Goal: Transaction & Acquisition: Purchase product/service

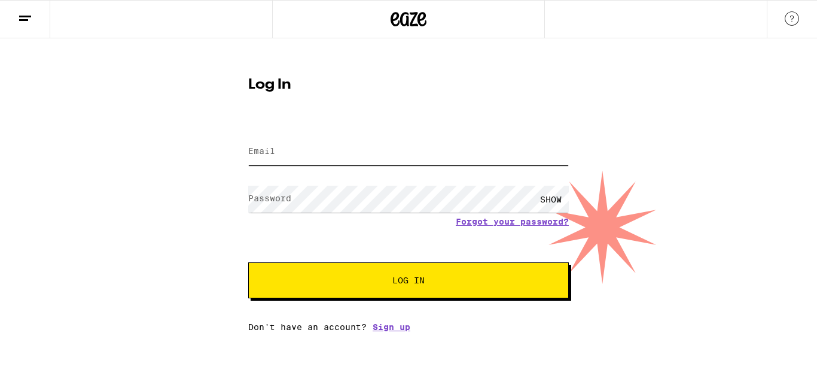
type input "[EMAIL_ADDRESS][DOMAIN_NAME]"
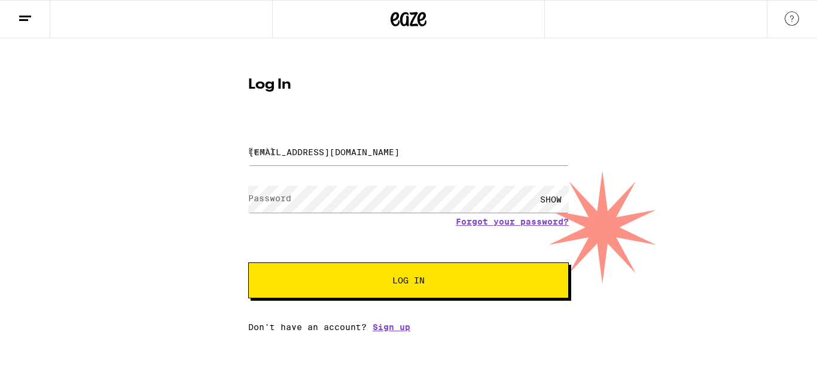
click at [311, 284] on span "Log In" at bounding box center [409, 280] width 224 height 8
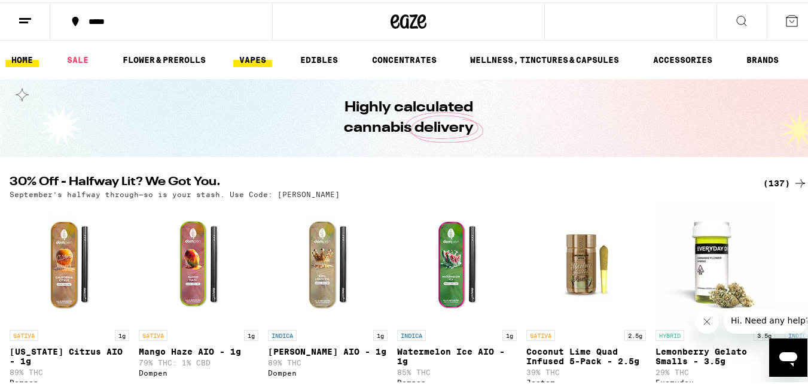
click at [252, 54] on link "VAPES" at bounding box center [252, 57] width 39 height 14
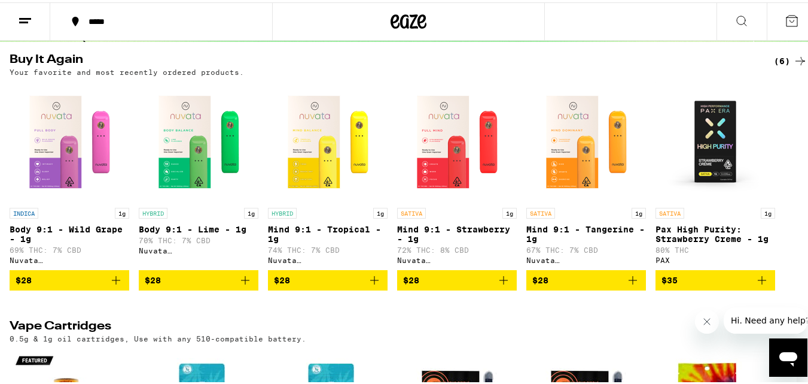
scroll to position [118, 0]
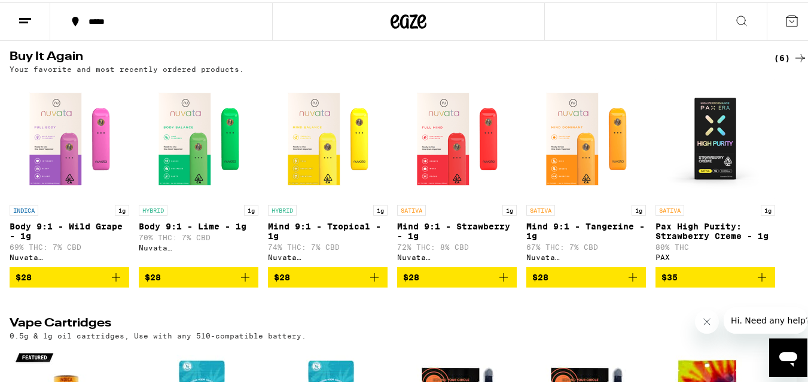
click at [244, 279] on icon "Add to bag" at bounding box center [245, 274] width 14 height 14
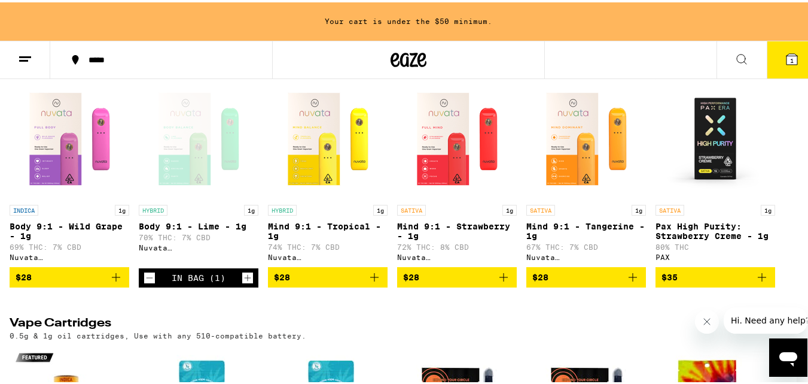
scroll to position [0, 0]
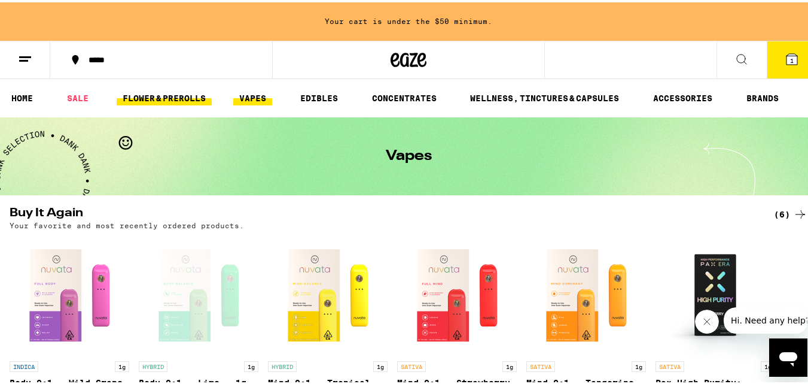
click at [171, 89] on link "FLOWER & PREROLLS" at bounding box center [164, 96] width 95 height 14
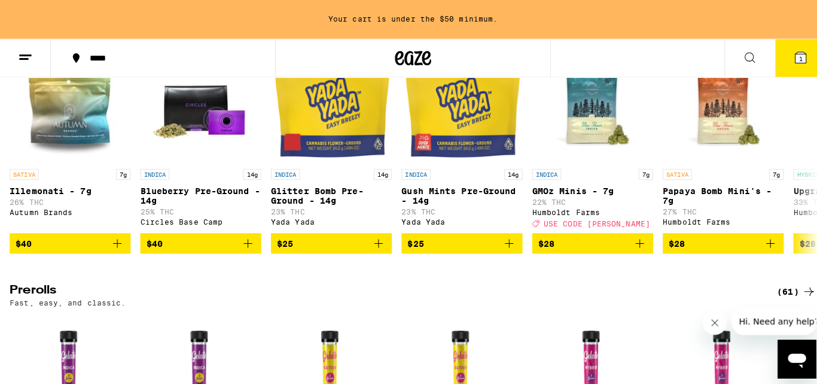
scroll to position [462, 0]
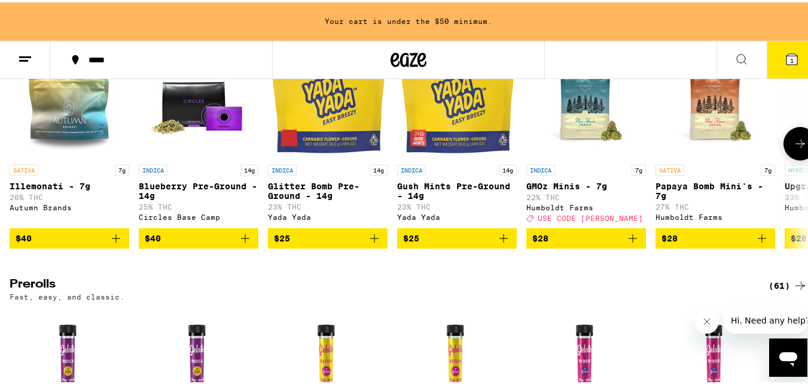
click at [73, 139] on img "Open page for Illemonati - 7g from Autumn Brands" at bounding box center [70, 96] width 120 height 120
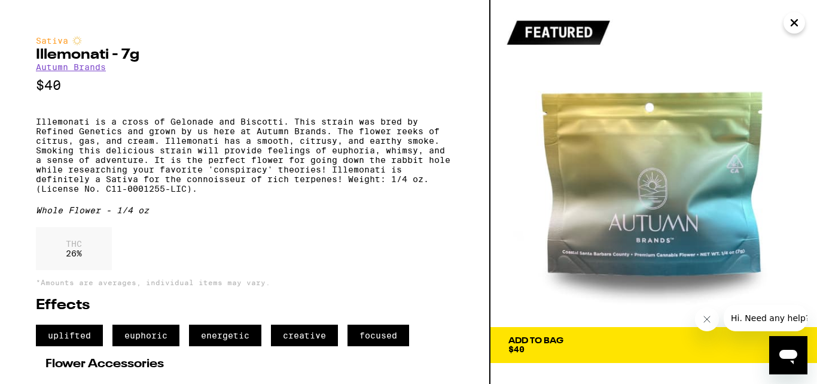
click at [649, 349] on span "Add To Bag $40" at bounding box center [654, 344] width 291 height 17
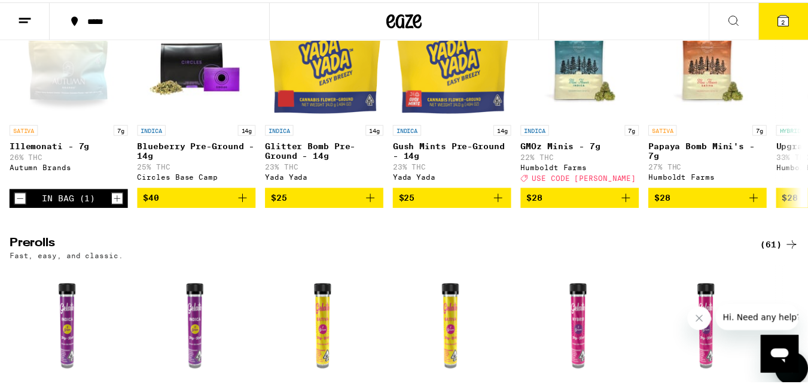
scroll to position [424, 0]
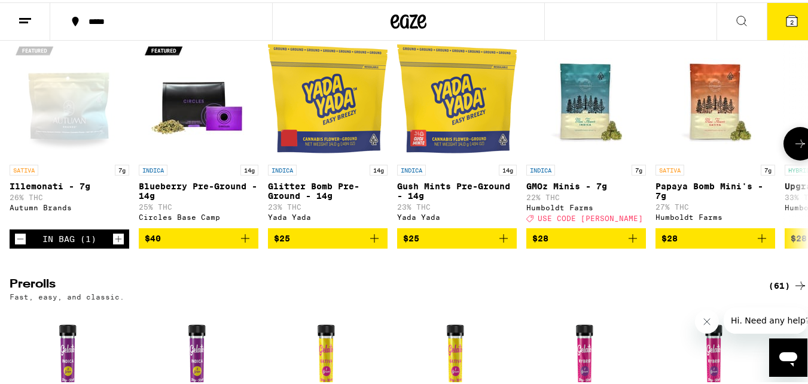
click at [722, 105] on img "Open page for Papaya Bomb Mini's - 7g from Humboldt Farms" at bounding box center [716, 96] width 120 height 120
click at [570, 129] on img "Open page for GMOz Minis - 7g from Humboldt Farms" at bounding box center [587, 96] width 120 height 120
click at [728, 30] on button at bounding box center [742, 20] width 50 height 38
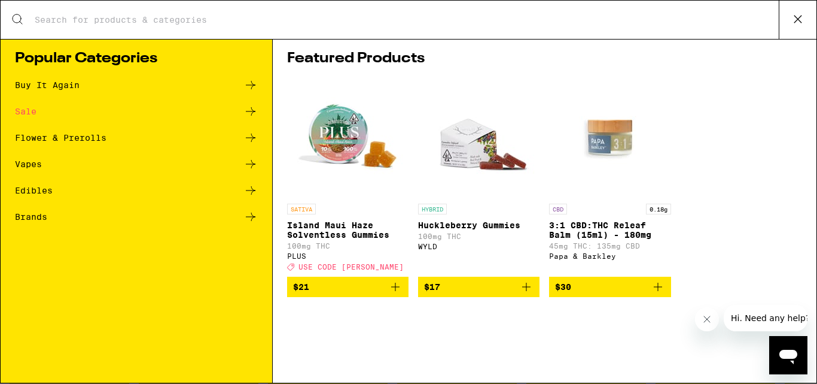
click at [251, 89] on icon at bounding box center [251, 85] width 10 height 8
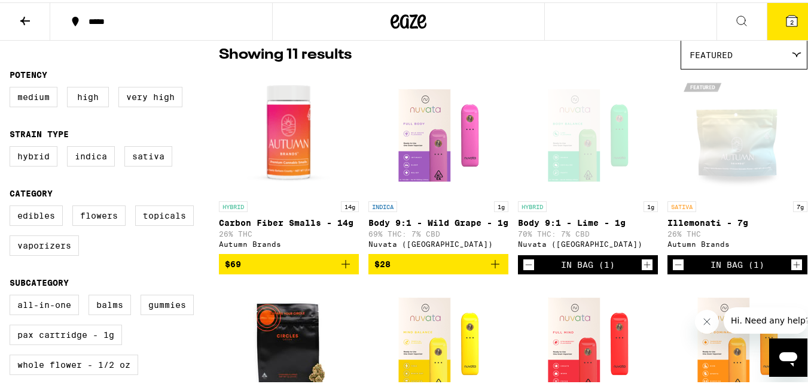
scroll to position [98, 0]
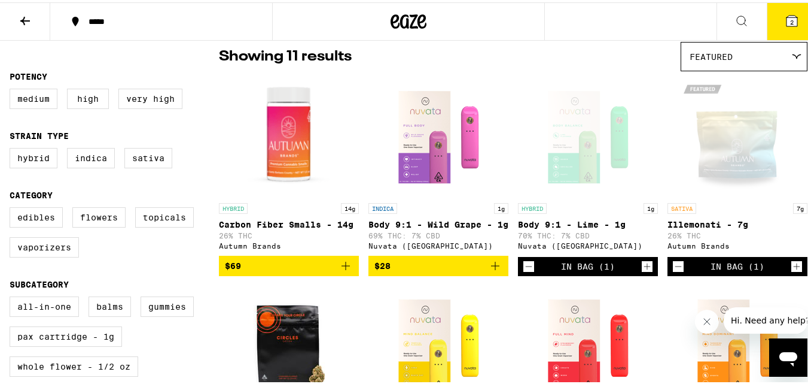
click at [282, 129] on img "Open page for Carbon Fiber Smalls - 14g from Autumn Brands" at bounding box center [289, 135] width 140 height 120
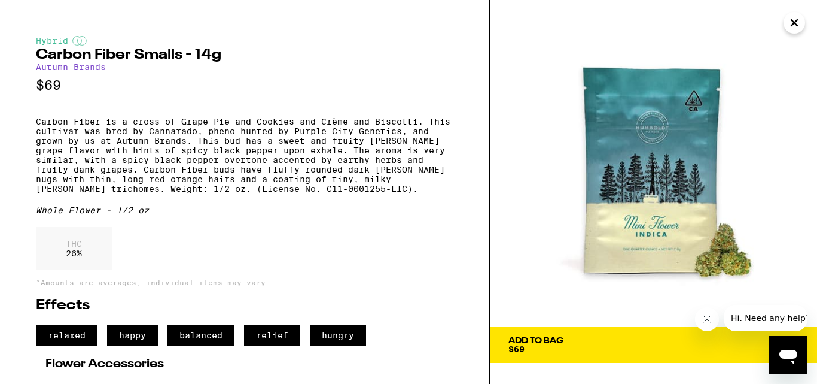
click at [600, 337] on span "Add To Bag $69" at bounding box center [654, 344] width 291 height 17
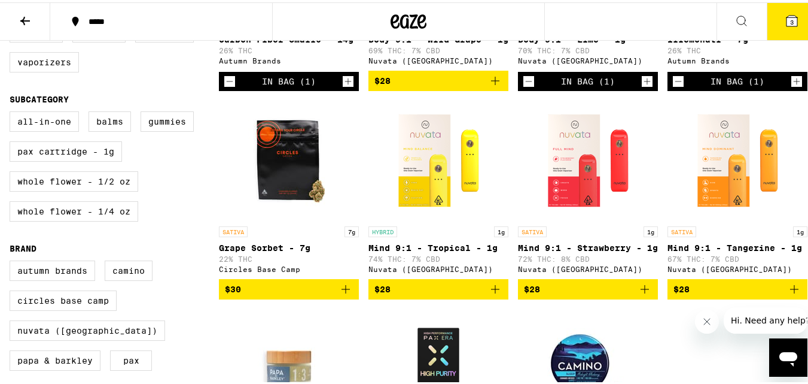
scroll to position [337, 0]
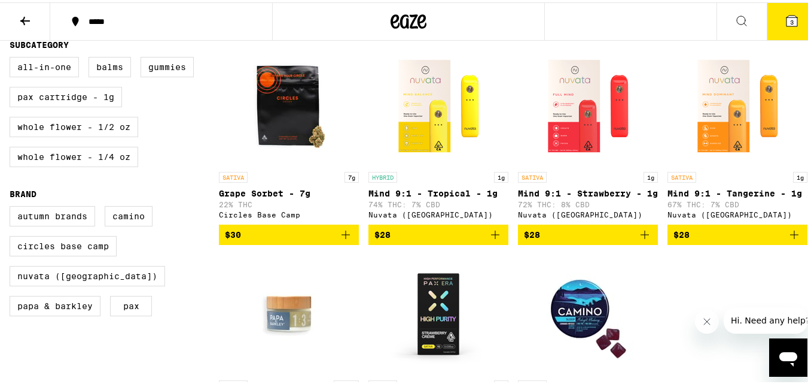
click at [273, 124] on img "Open page for Grape Sorbet - 7g from Circles Base Camp" at bounding box center [289, 104] width 120 height 120
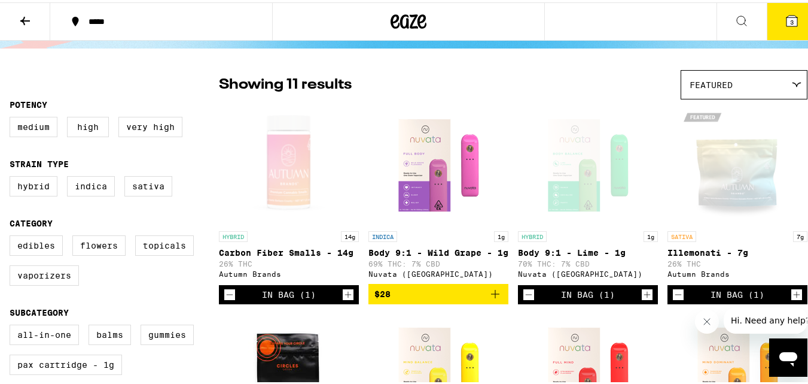
scroll to position [72, 0]
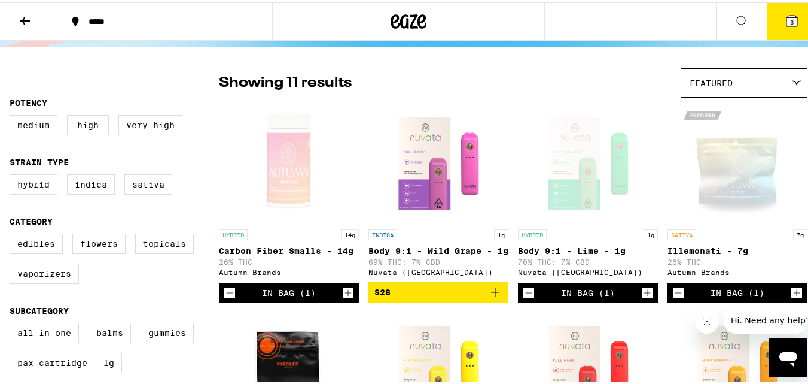
click at [41, 182] on label "Hybrid" at bounding box center [34, 182] width 48 height 20
click at [13, 174] on input "Hybrid" at bounding box center [12, 174] width 1 height 1
checkbox input "true"
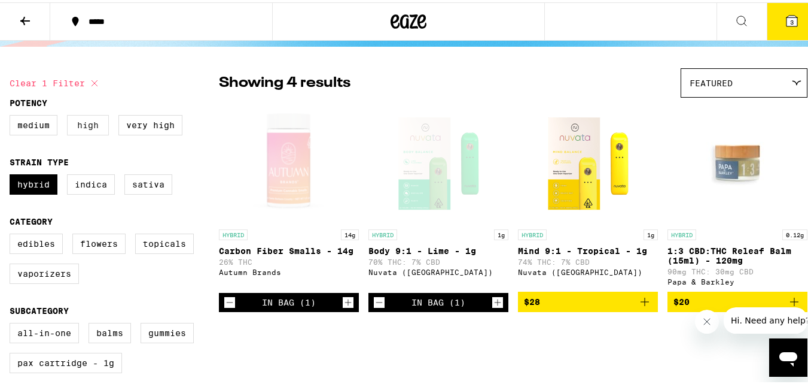
click at [83, 126] on label "High" at bounding box center [88, 122] width 42 height 20
click at [13, 115] on input "High" at bounding box center [12, 114] width 1 height 1
checkbox input "true"
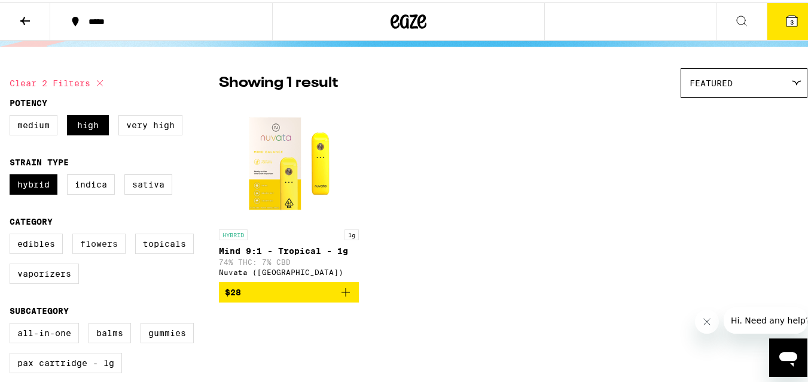
click at [104, 238] on label "Flowers" at bounding box center [98, 241] width 53 height 20
click at [13, 233] on input "Flowers" at bounding box center [12, 233] width 1 height 1
checkbox input "true"
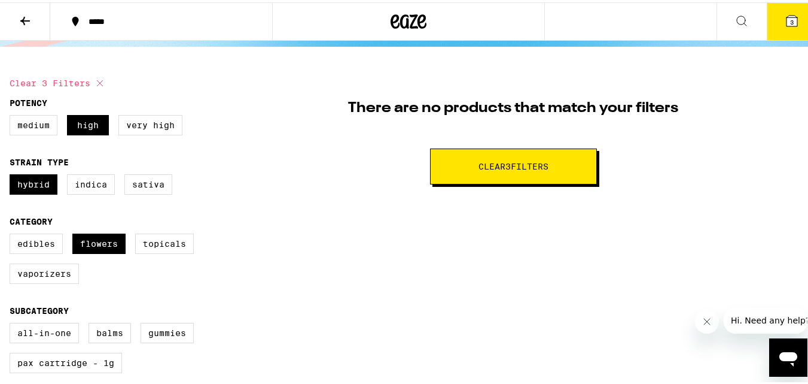
click at [458, 184] on div "There are no products that match your filters Clear 3 filter s" at bounding box center [513, 133] width 589 height 134
click at [458, 154] on button "Clear 3 filter s" at bounding box center [513, 164] width 167 height 36
checkbox input "false"
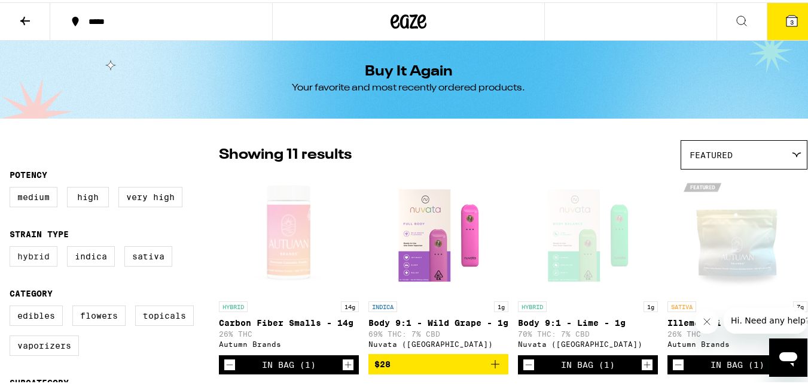
click at [35, 261] on label "Hybrid" at bounding box center [34, 254] width 48 height 20
click at [13, 246] on input "Hybrid" at bounding box center [12, 245] width 1 height 1
checkbox input "true"
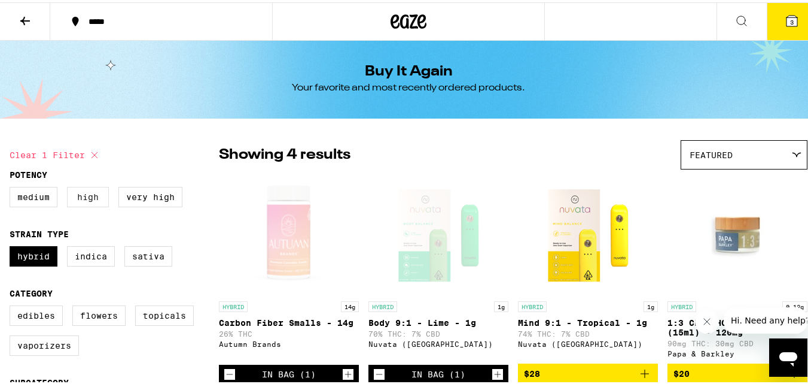
click at [86, 202] on label "High" at bounding box center [88, 194] width 42 height 20
click at [13, 187] on input "High" at bounding box center [12, 186] width 1 height 1
checkbox input "true"
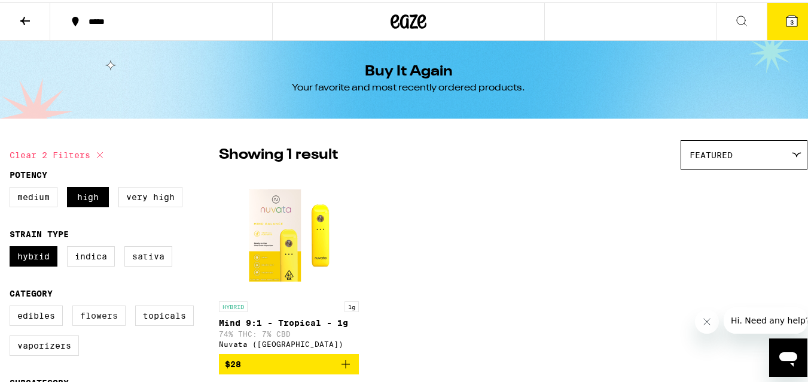
click at [81, 320] on label "Flowers" at bounding box center [98, 313] width 53 height 20
click at [13, 305] on input "Flowers" at bounding box center [12, 305] width 1 height 1
checkbox input "true"
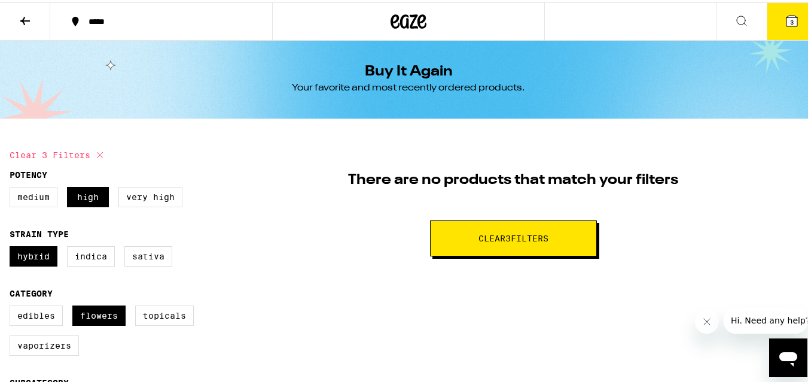
click at [735, 15] on icon at bounding box center [742, 18] width 14 height 14
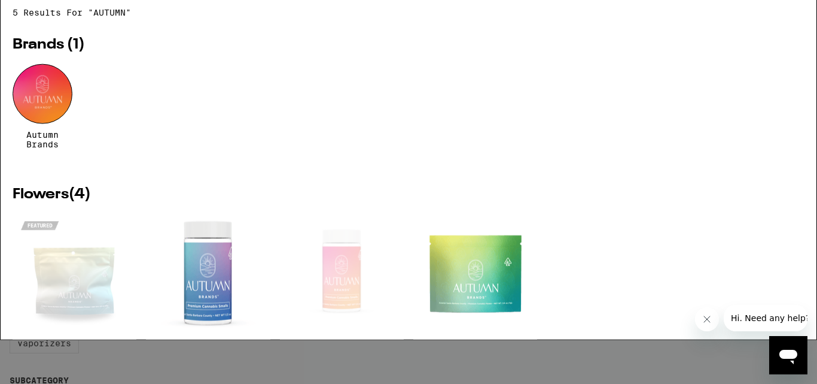
type input "AUTUMN"
click at [51, 159] on div at bounding box center [43, 138] width 60 height 60
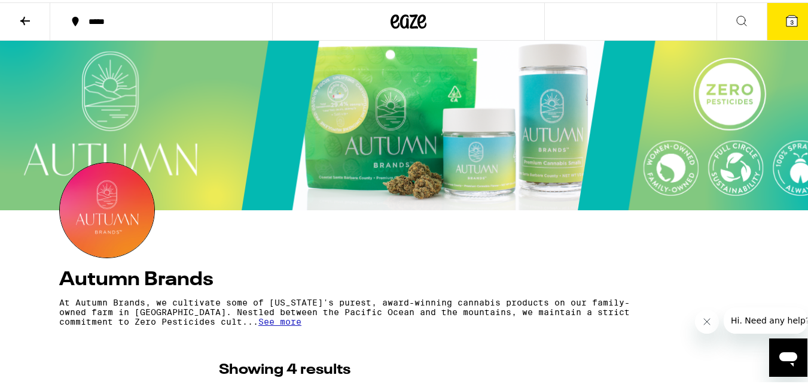
click at [20, 14] on icon at bounding box center [25, 18] width 14 height 14
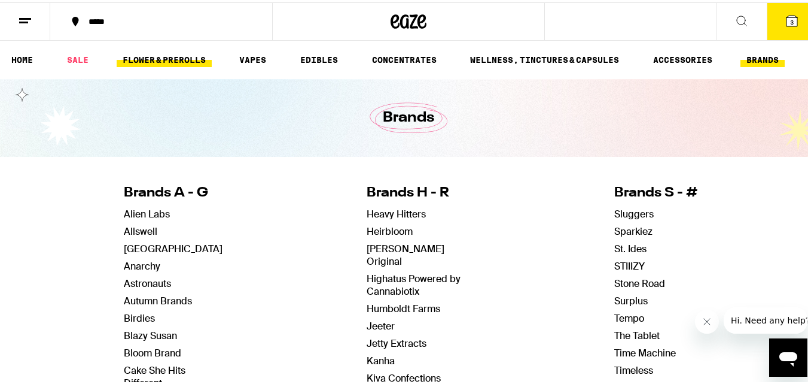
click at [135, 56] on link "FLOWER & PREROLLS" at bounding box center [164, 57] width 95 height 14
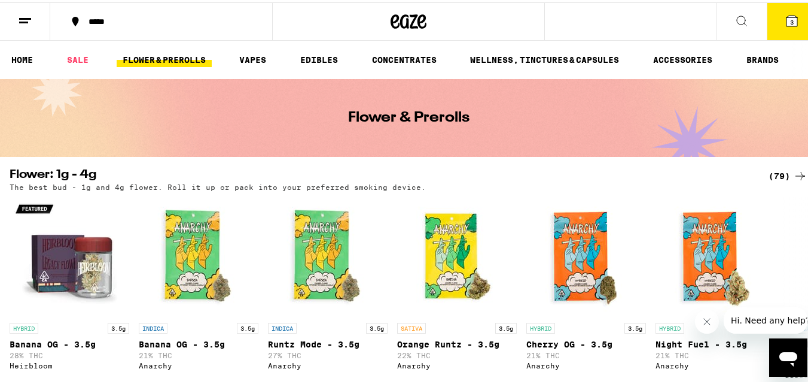
click at [735, 22] on icon at bounding box center [742, 18] width 14 height 14
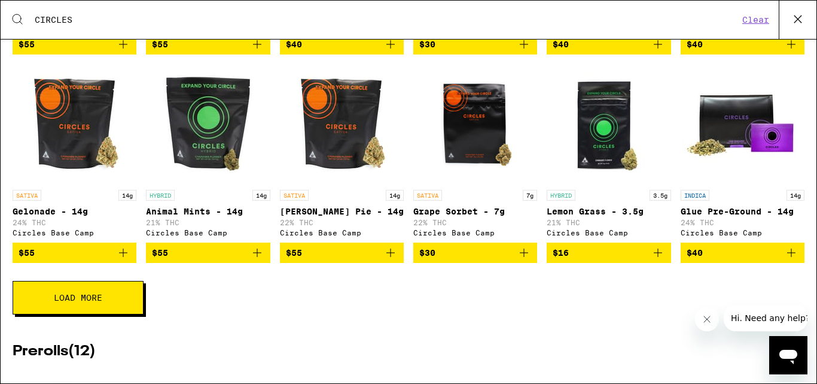
scroll to position [517, 0]
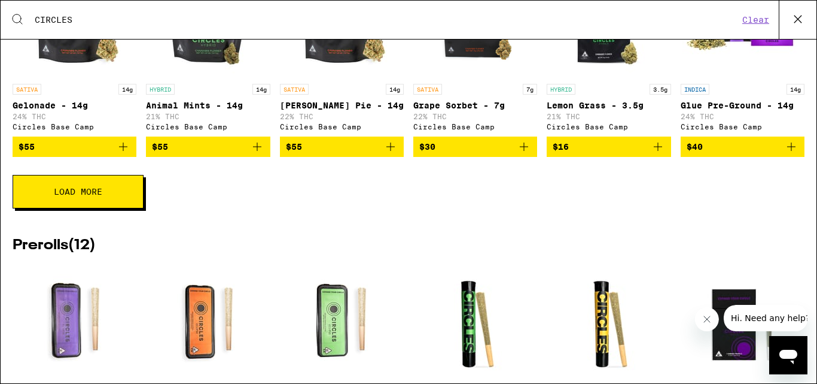
type input "CIRCLES"
click at [75, 194] on button "Load More" at bounding box center [78, 192] width 131 height 34
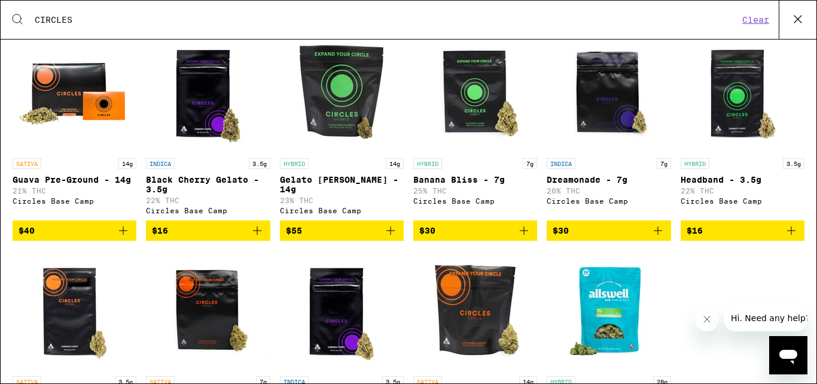
scroll to position [635, 0]
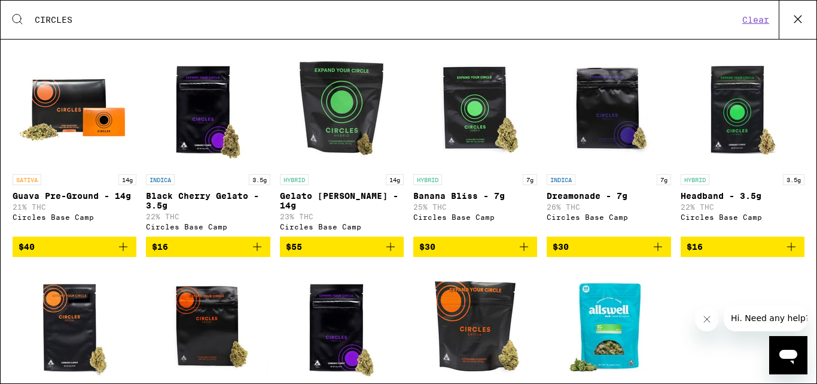
click at [490, 254] on span "$30" at bounding box center [475, 246] width 112 height 14
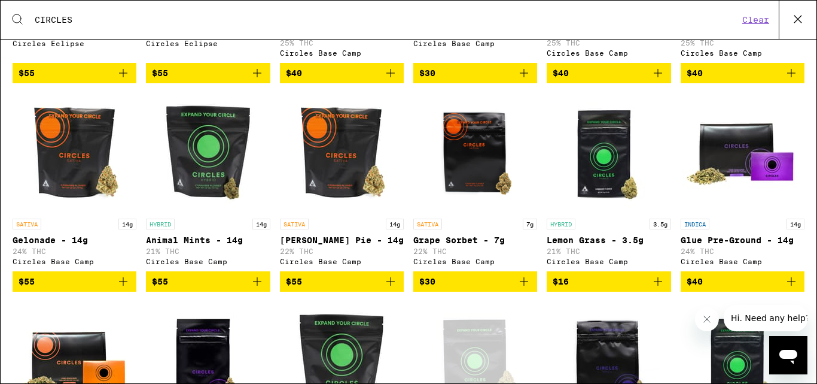
scroll to position [130, 0]
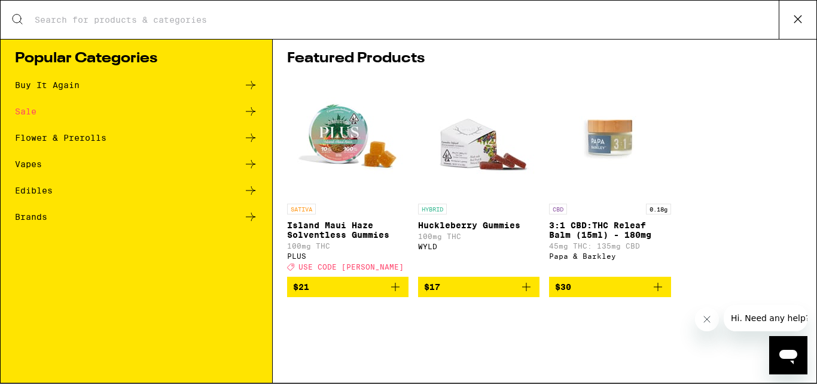
click at [251, 115] on icon at bounding box center [251, 111] width 10 height 8
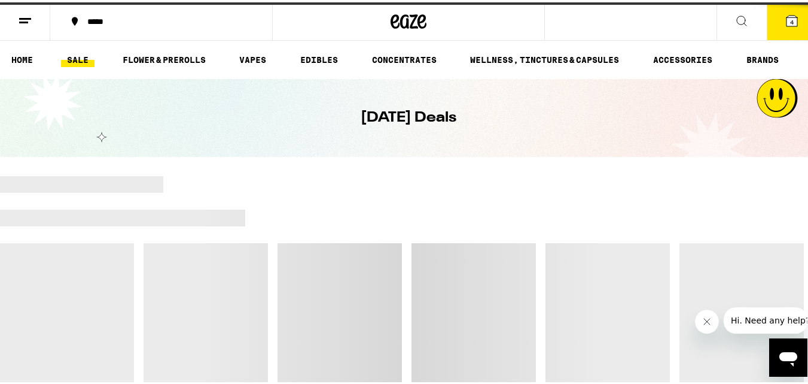
click at [787, 13] on icon at bounding box center [792, 18] width 11 height 11
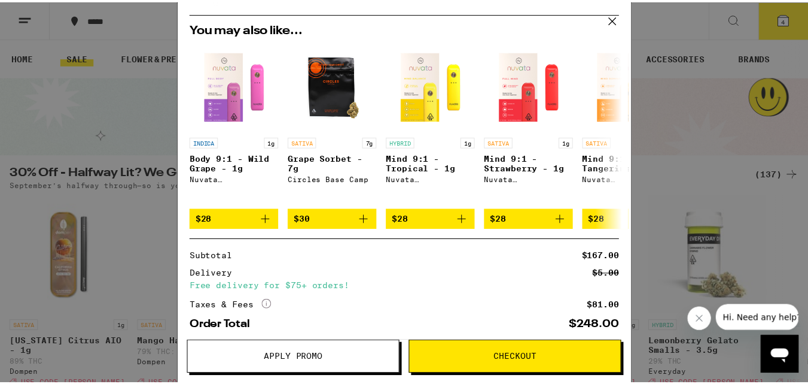
scroll to position [255, 0]
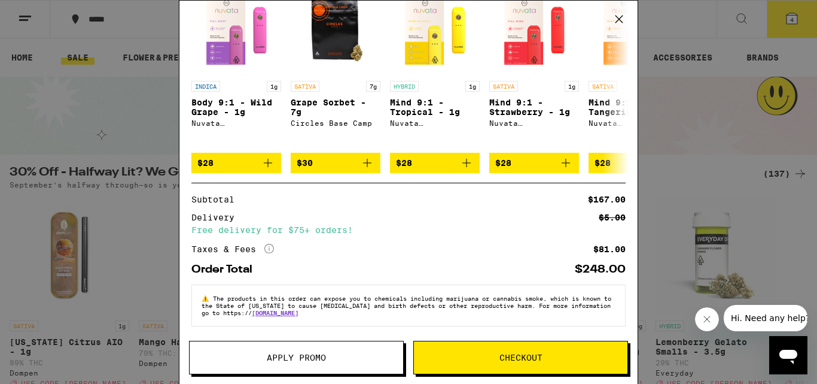
click at [530, 361] on span "Checkout" at bounding box center [521, 357] width 43 height 8
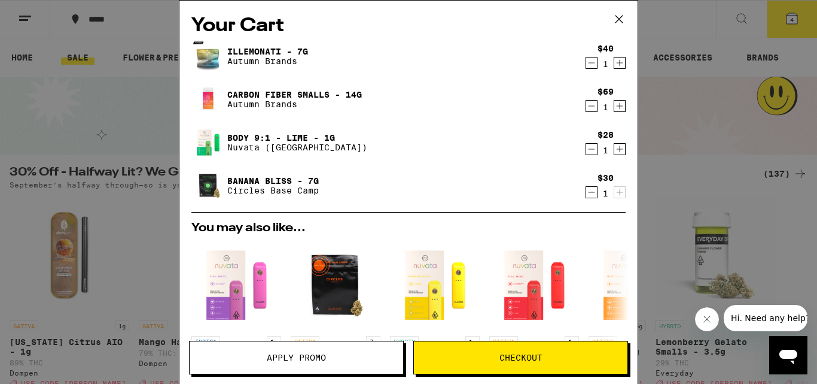
click at [327, 349] on button "Apply Promo" at bounding box center [296, 357] width 215 height 34
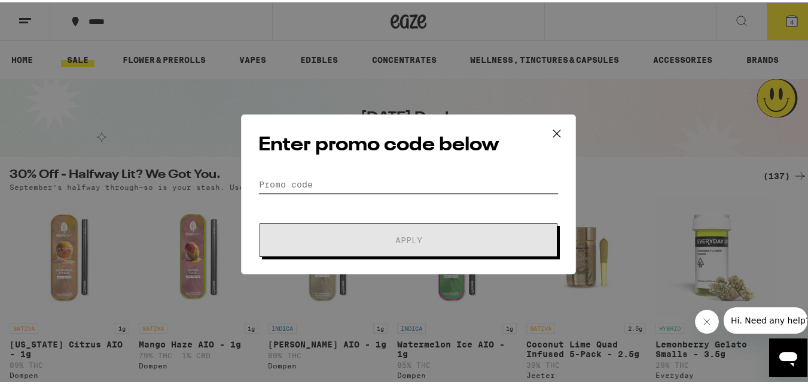
click at [297, 190] on input "Promo Code" at bounding box center [408, 182] width 300 height 18
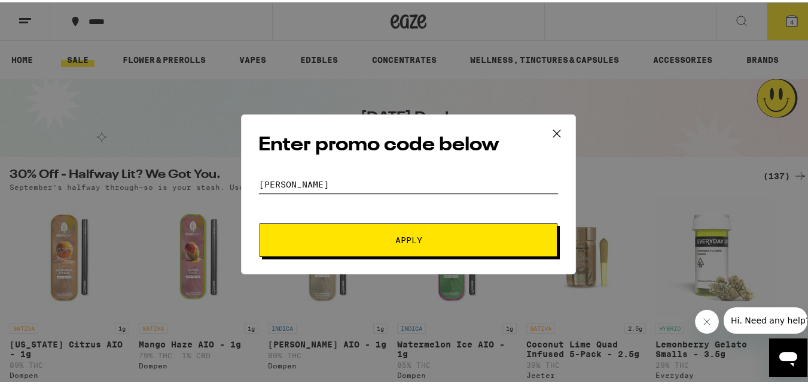
type input "[PERSON_NAME]"
click at [312, 233] on span "Apply" at bounding box center [408, 237] width 215 height 8
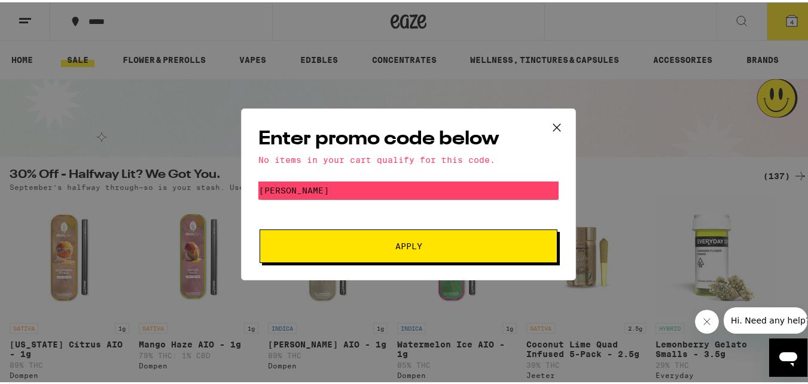
click at [556, 120] on icon at bounding box center [557, 125] width 18 height 18
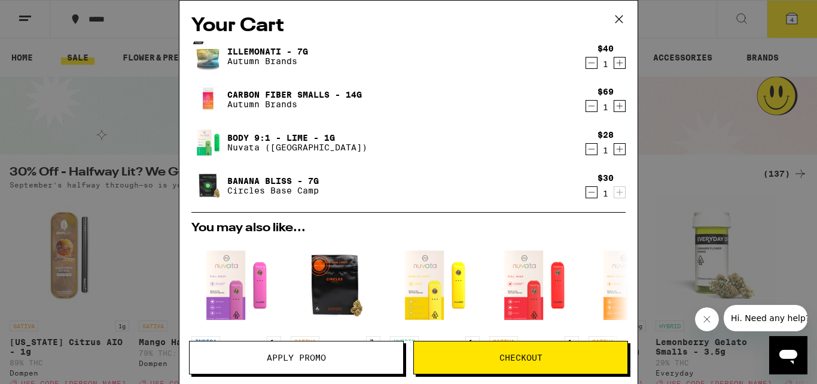
click at [530, 361] on span "Checkout" at bounding box center [521, 357] width 43 height 8
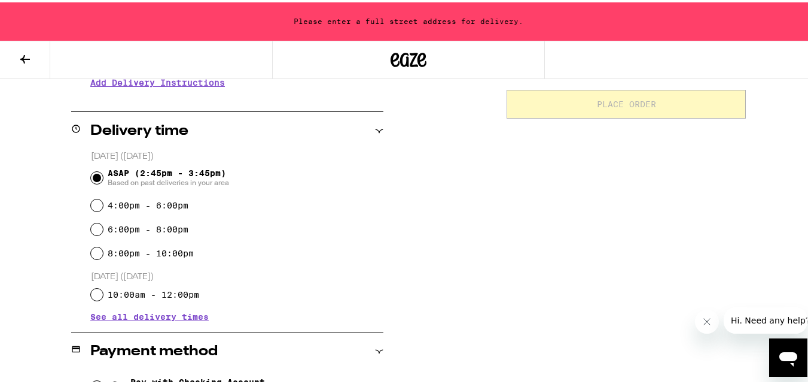
scroll to position [263, 0]
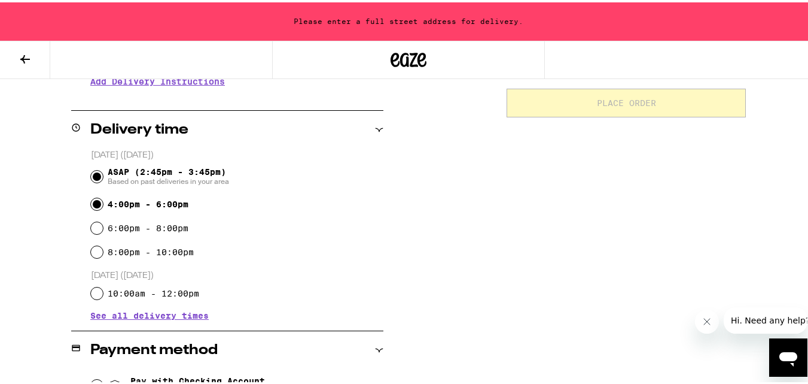
click at [95, 198] on input "4:00pm - 6:00pm" at bounding box center [97, 202] width 12 height 12
radio input "true"
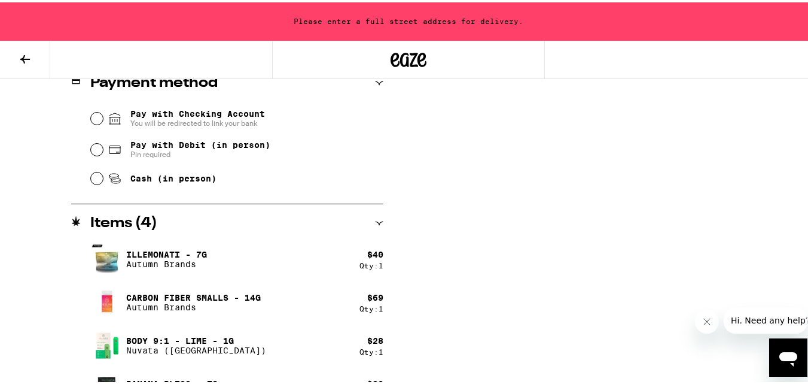
scroll to position [528, 0]
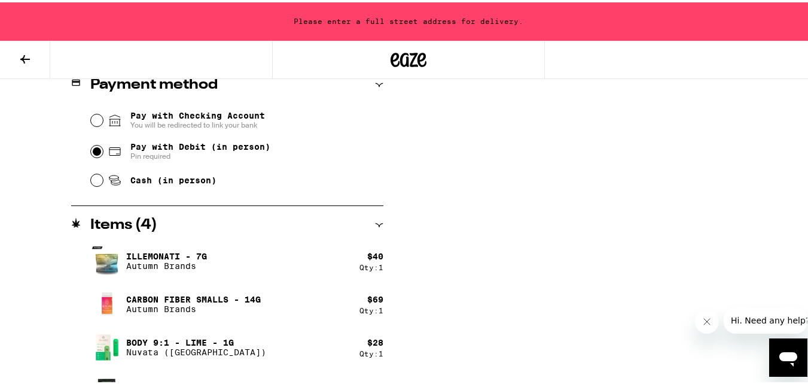
click at [92, 148] on input "Pay with Debit (in person) Pin required" at bounding box center [97, 149] width 12 height 12
radio input "true"
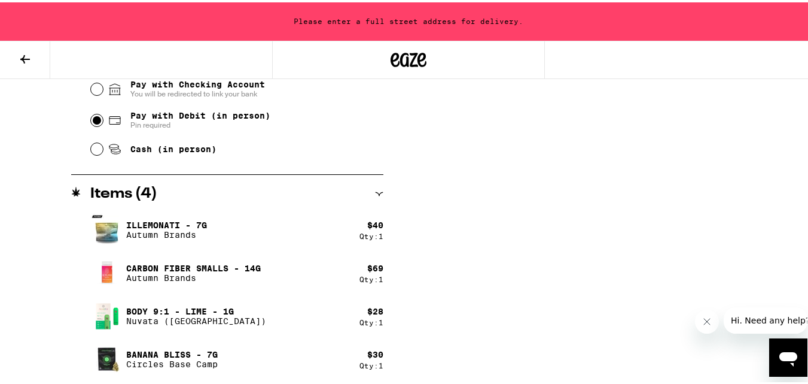
click at [246, 59] on div at bounding box center [136, 57] width 272 height 38
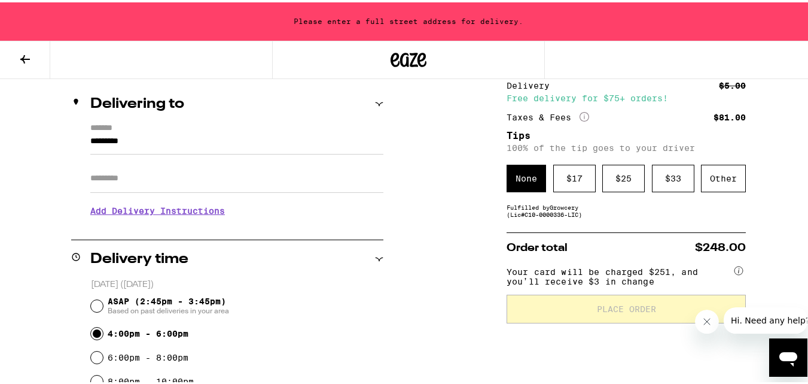
scroll to position [136, 0]
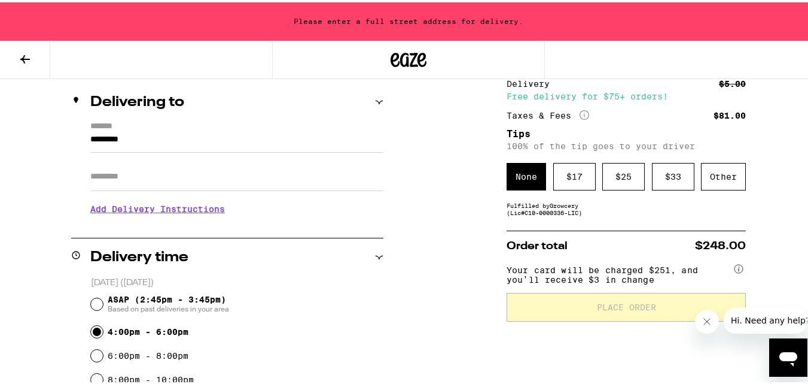
click at [247, 140] on input "*********" at bounding box center [236, 140] width 293 height 20
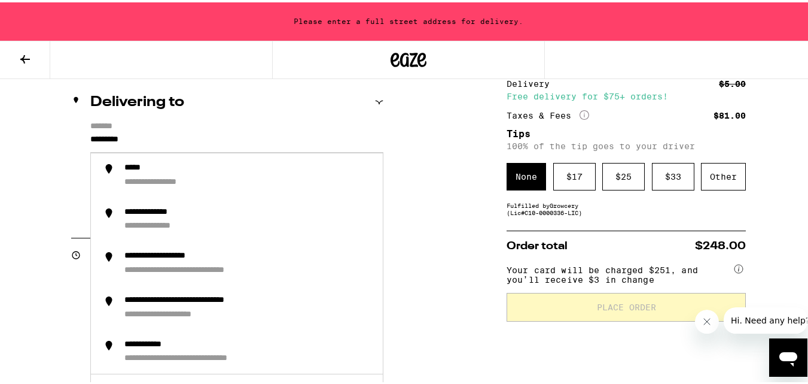
click at [90, 136] on input "*********" at bounding box center [236, 140] width 293 height 20
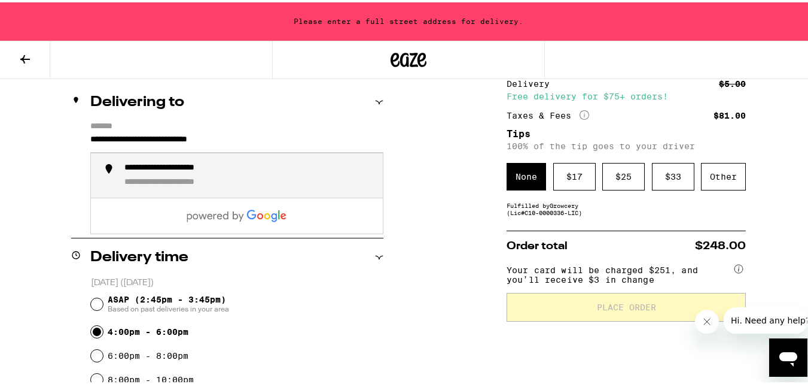
click at [121, 172] on li "**********" at bounding box center [237, 173] width 292 height 44
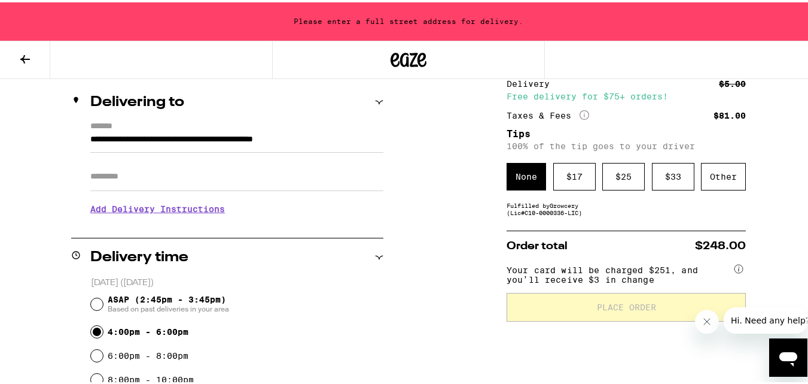
type input "**********"
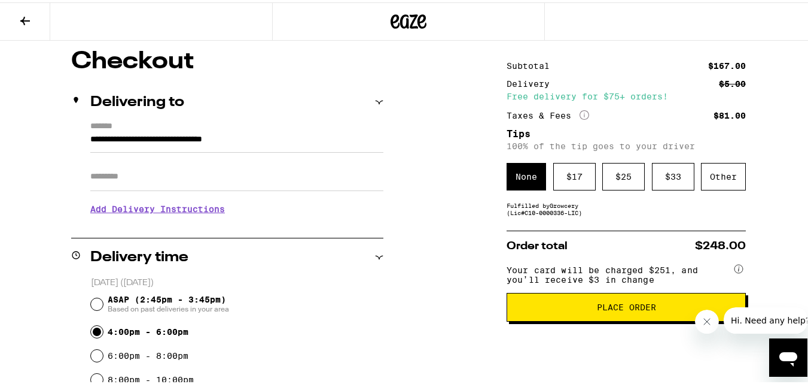
click at [641, 305] on span "Place Order" at bounding box center [626, 304] width 59 height 8
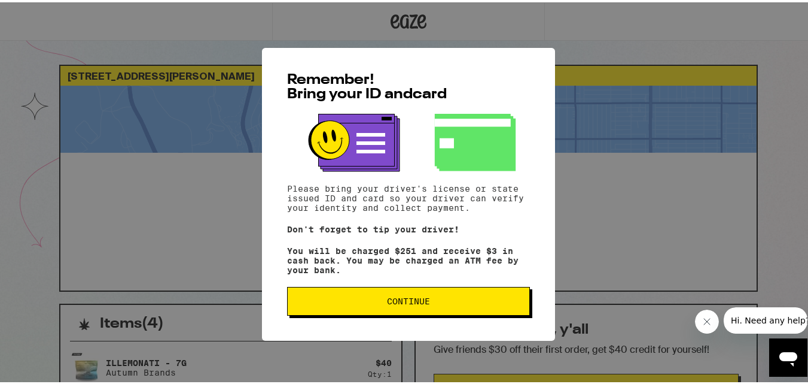
click at [486, 297] on button "Continue" at bounding box center [408, 298] width 243 height 29
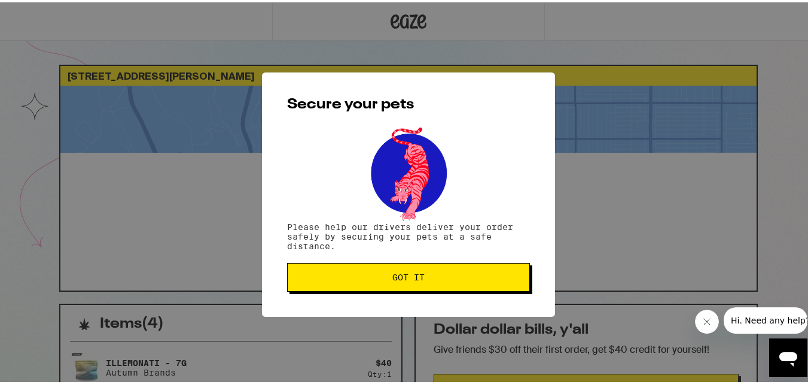
click at [468, 281] on button "Got it" at bounding box center [408, 274] width 243 height 29
